Goal: Task Accomplishment & Management: Use online tool/utility

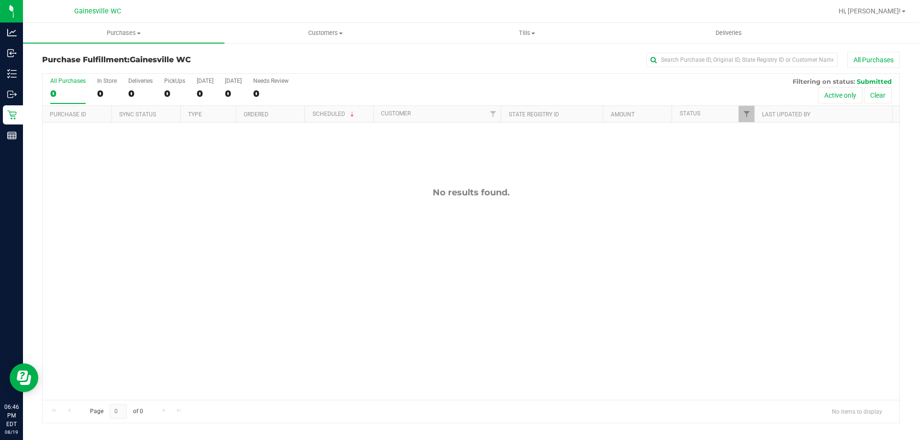
click at [184, 210] on div "No results found." at bounding box center [471, 294] width 857 height 342
click at [238, 180] on div "No results found." at bounding box center [471, 294] width 857 height 342
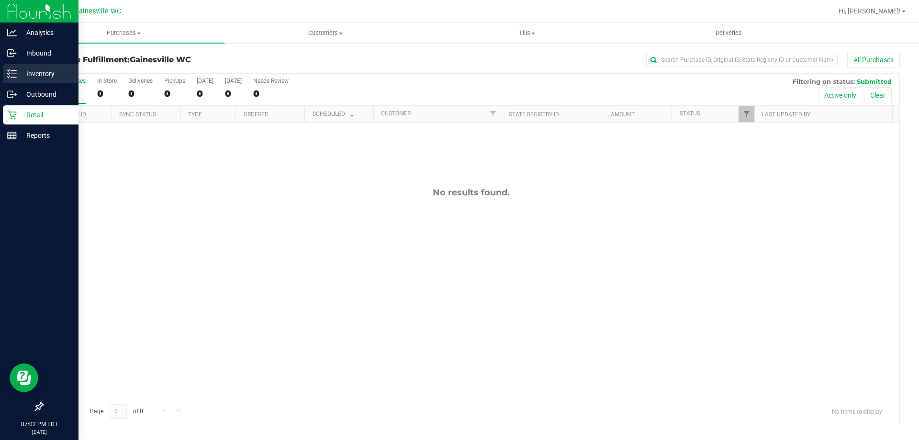
click at [11, 70] on line at bounding box center [13, 70] width 5 height 0
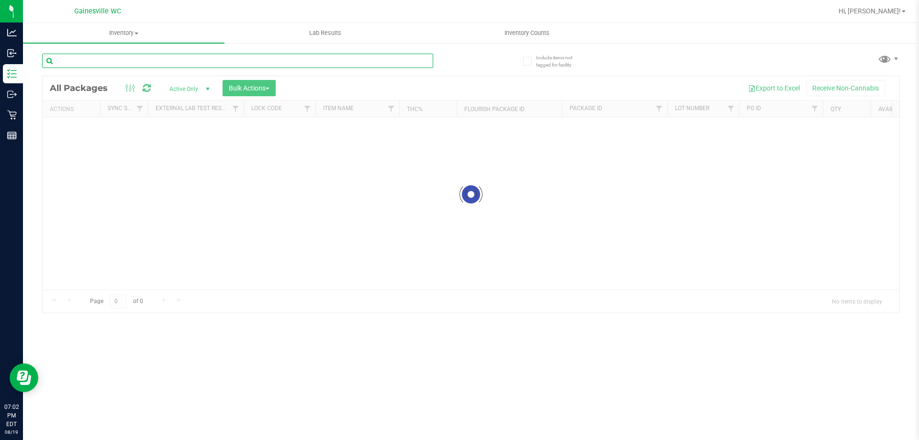
click at [170, 58] on div "Inventory All packages All inventory Waste log Create inventory Lab Results Inv…" at bounding box center [471, 231] width 896 height 417
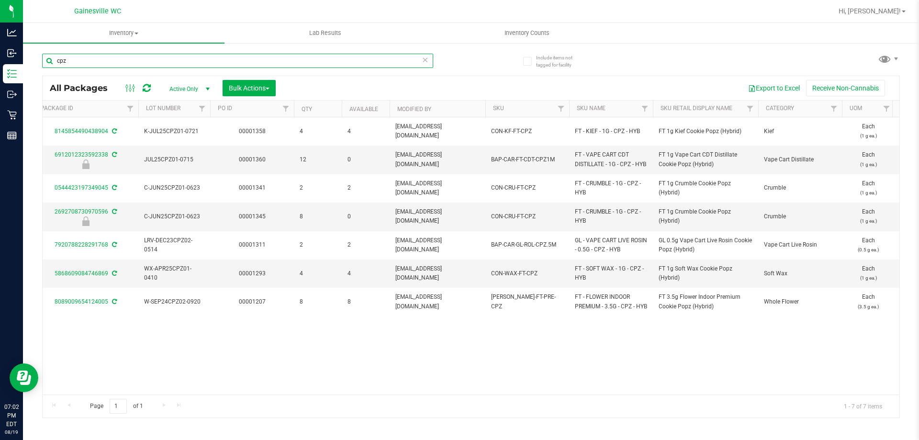
scroll to position [0, 539]
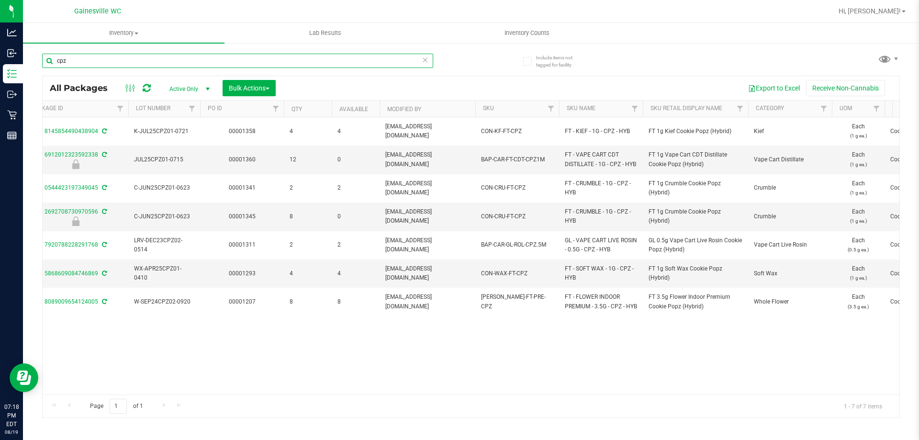
type input "cpz"
click at [425, 60] on icon at bounding box center [425, 59] width 7 height 11
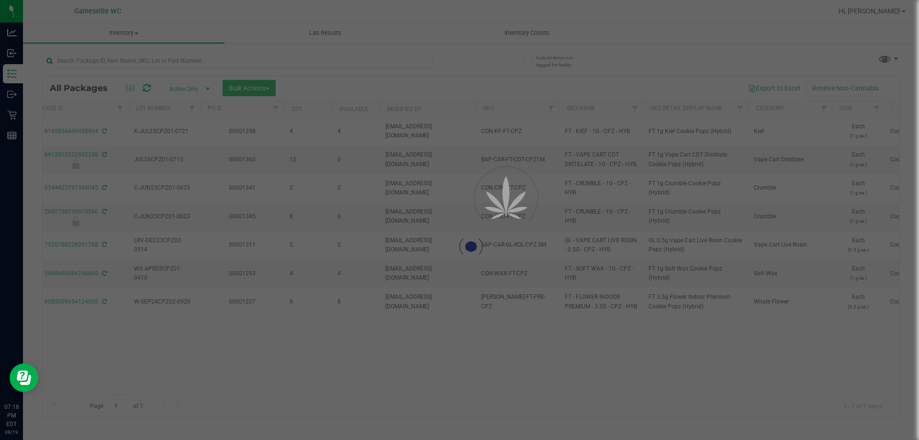
click at [417, 59] on div at bounding box center [459, 220] width 919 height 440
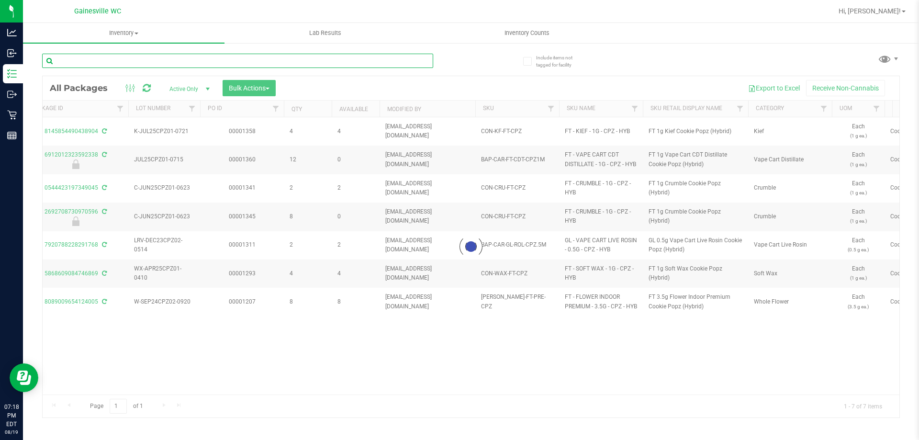
click at [401, 56] on input "text" at bounding box center [237, 61] width 391 height 14
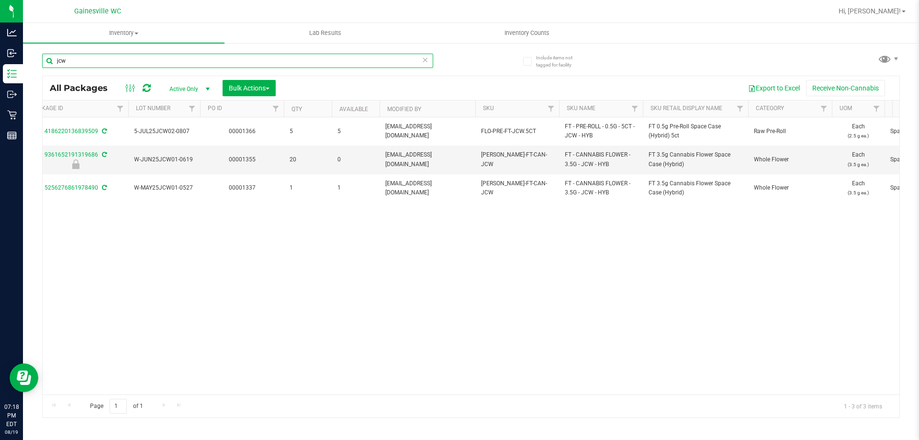
type input "jcw"
click at [427, 57] on icon at bounding box center [425, 59] width 7 height 11
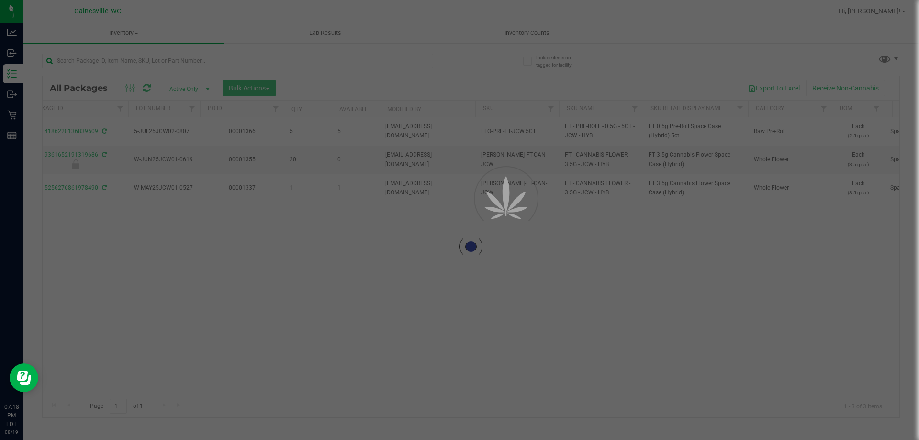
click at [452, 56] on div at bounding box center [256, 60] width 429 height 31
